Goal: Task Accomplishment & Management: Complete application form

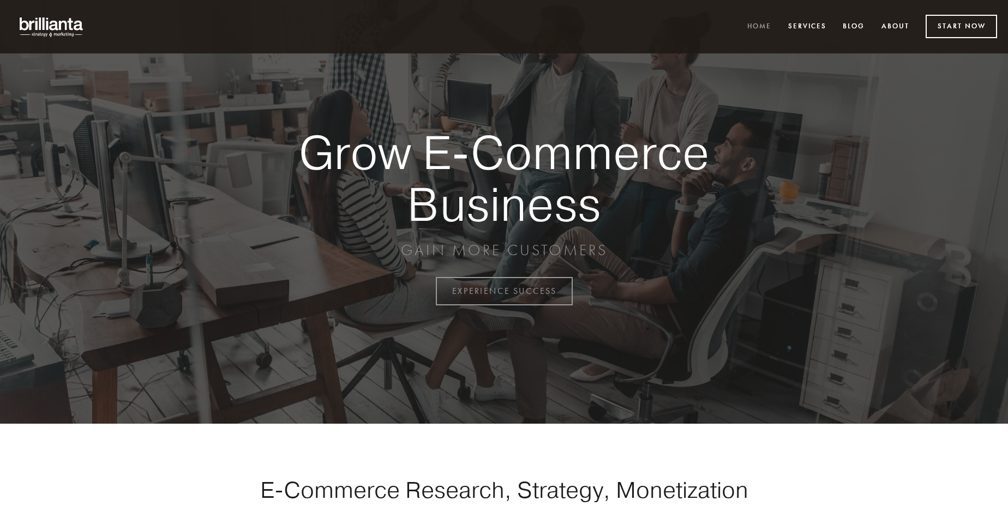
scroll to position [2858, 0]
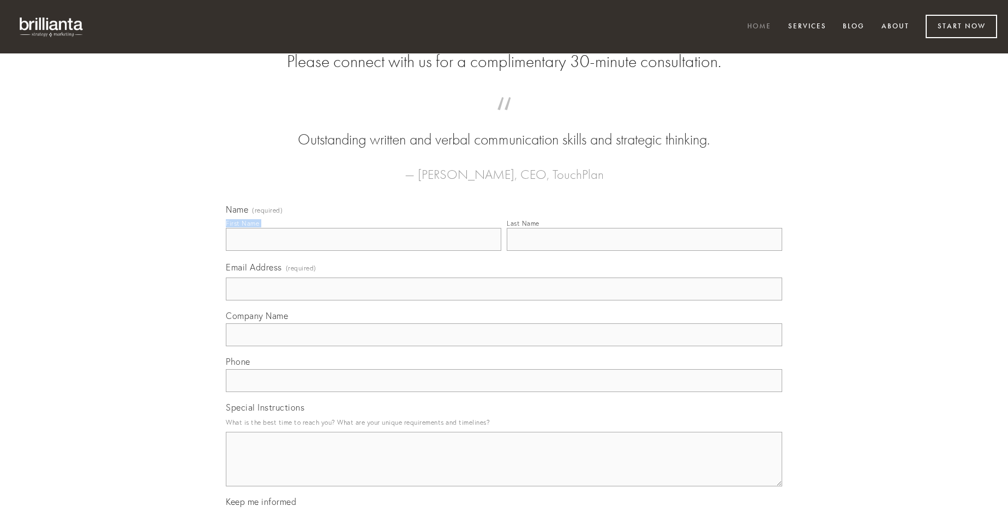
type input "[PERSON_NAME]"
click at [644, 251] on input "Last Name" at bounding box center [644, 239] width 275 height 23
type input "[PERSON_NAME]"
click at [504, 300] on input "Email Address (required)" at bounding box center [504, 289] width 556 height 23
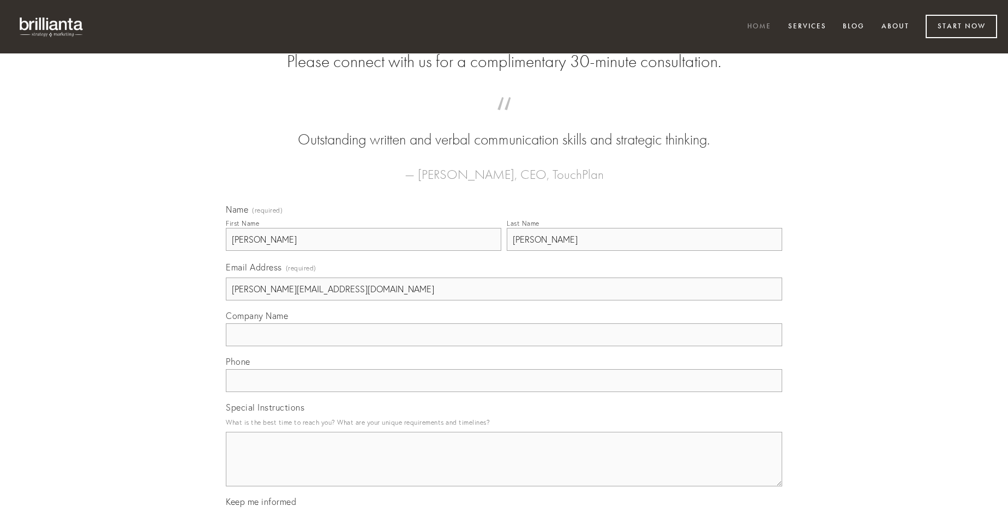
type input "[PERSON_NAME][EMAIL_ADDRESS][DOMAIN_NAME]"
click at [504, 346] on input "Company Name" at bounding box center [504, 334] width 556 height 23
type input "creator"
click at [504, 392] on input "text" at bounding box center [504, 380] width 556 height 23
click at [504, 469] on textarea "Special Instructions" at bounding box center [504, 459] width 556 height 55
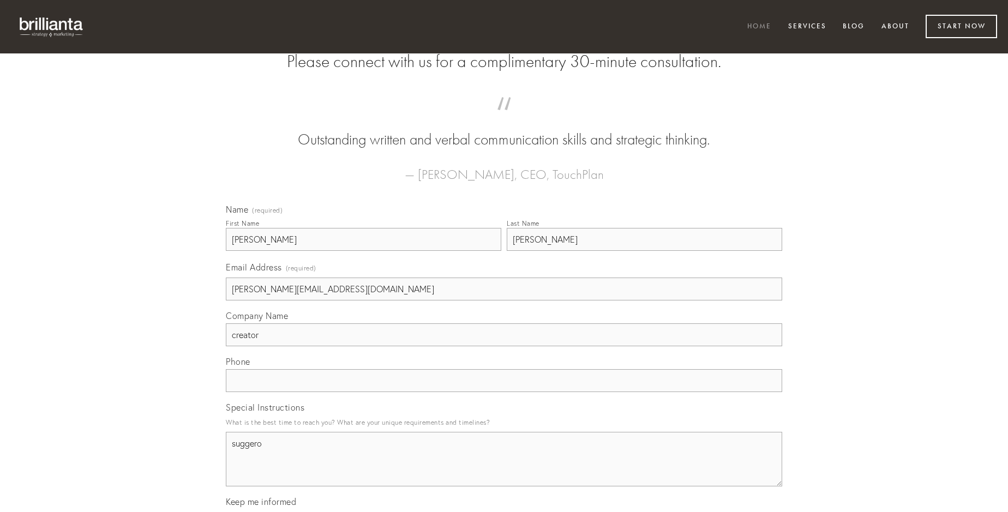
type textarea "suggero"
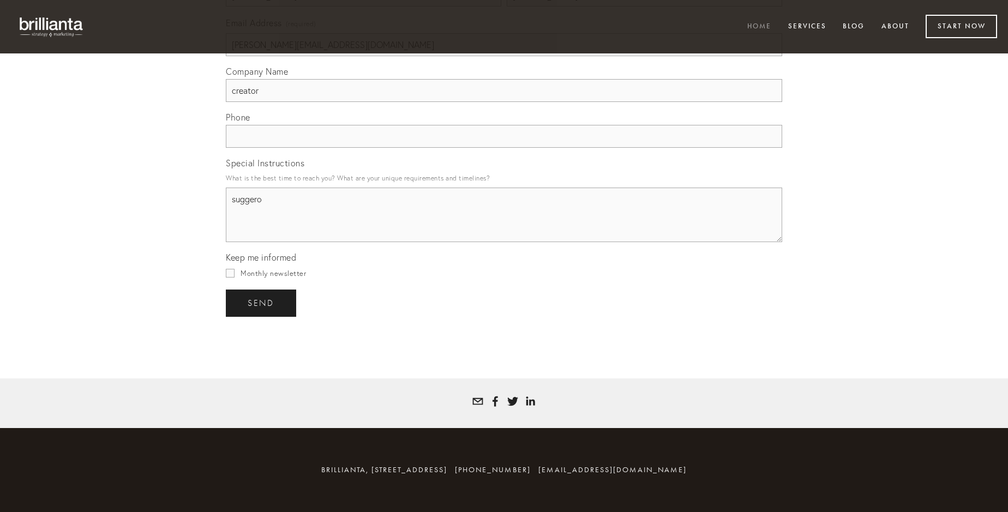
click at [262, 303] on span "send" at bounding box center [261, 303] width 27 height 10
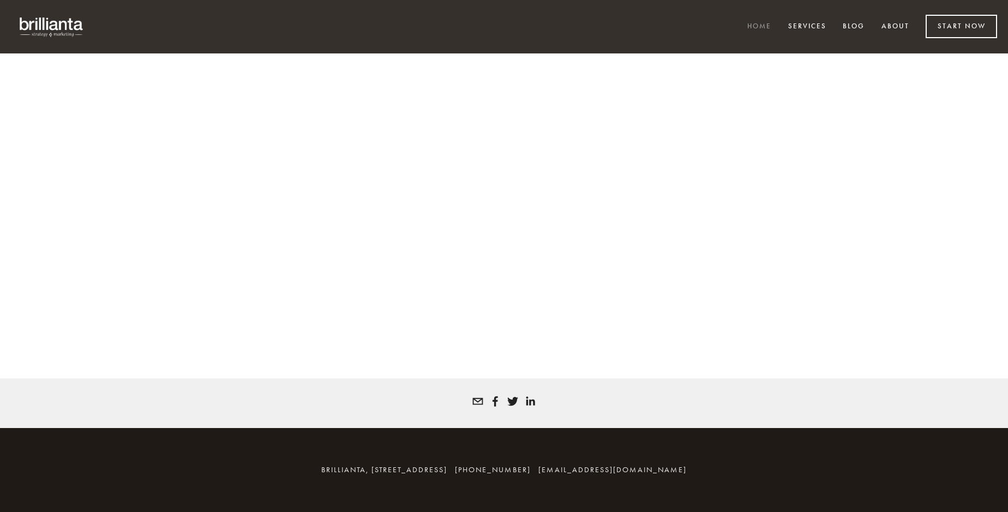
scroll to position [2843, 0]
